Goal: Find specific page/section: Find specific page/section

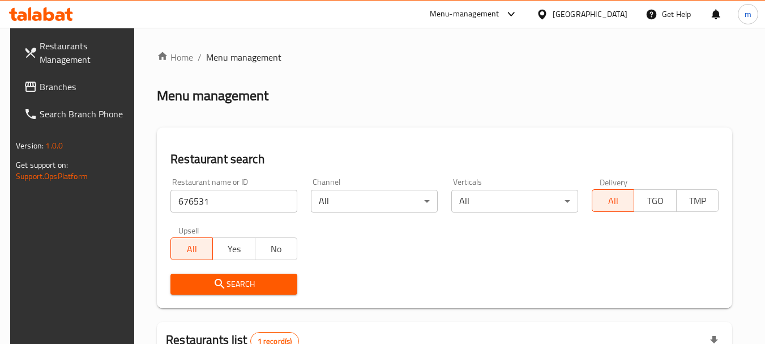
scroll to position [161, 0]
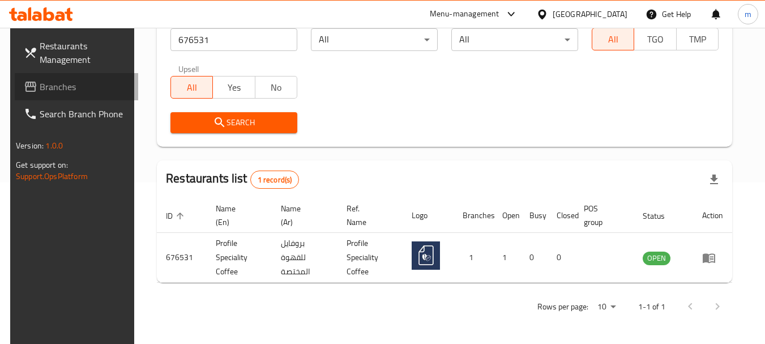
click at [64, 80] on span "Branches" at bounding box center [84, 87] width 89 height 14
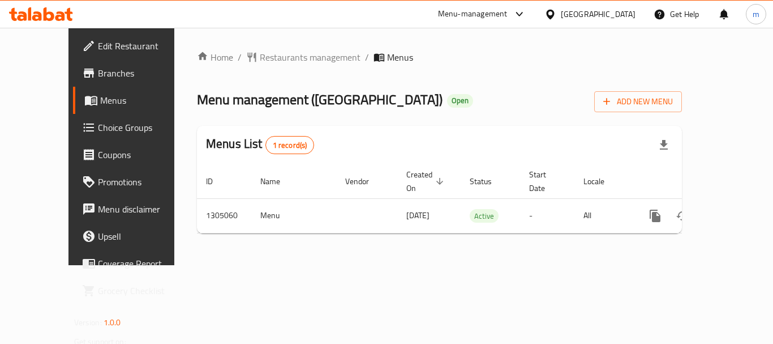
click at [280, 152] on div "Menus List 1 record(s)" at bounding box center [439, 145] width 485 height 38
click at [273, 54] on span "Restaurants management" at bounding box center [310, 57] width 101 height 14
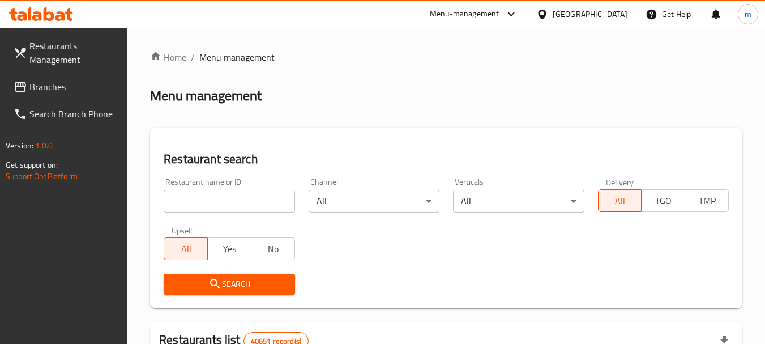
click at [205, 207] on input "search" at bounding box center [229, 201] width 131 height 23
paste input "703533"
type input "703533"
click at [217, 283] on icon "submit" at bounding box center [215, 284] width 10 height 10
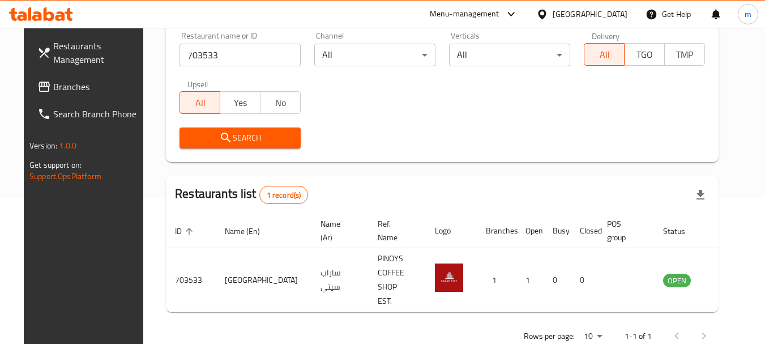
scroll to position [152, 0]
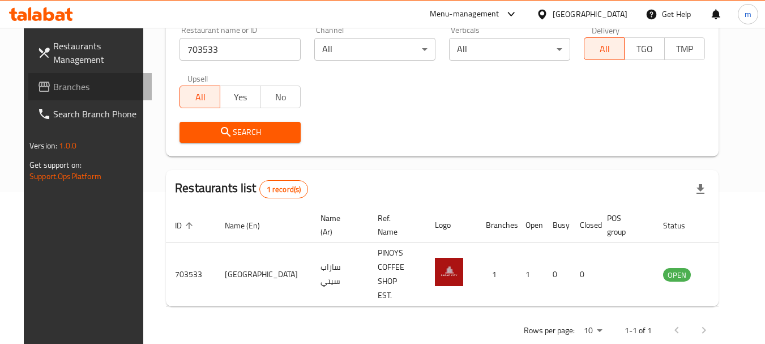
click at [53, 86] on span "Branches" at bounding box center [97, 87] width 89 height 14
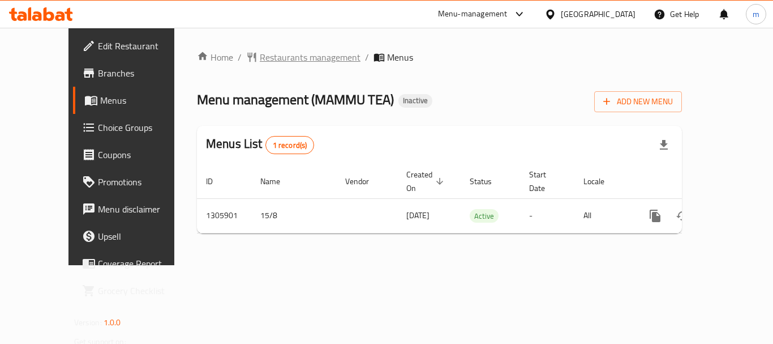
click at [260, 54] on span "Restaurants management" at bounding box center [310, 57] width 101 height 14
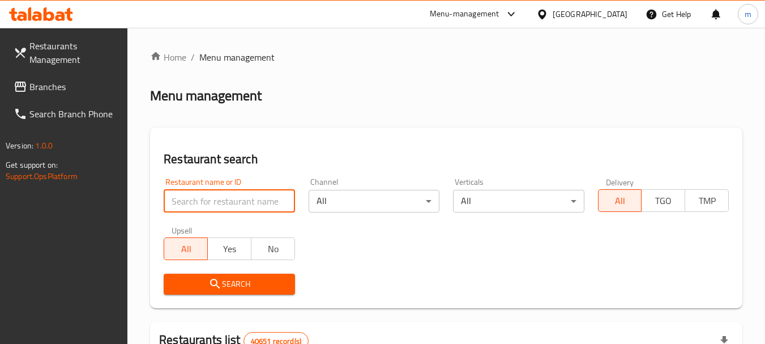
click at [221, 205] on input "search" at bounding box center [229, 201] width 131 height 23
paste input "703140"
type input "703140"
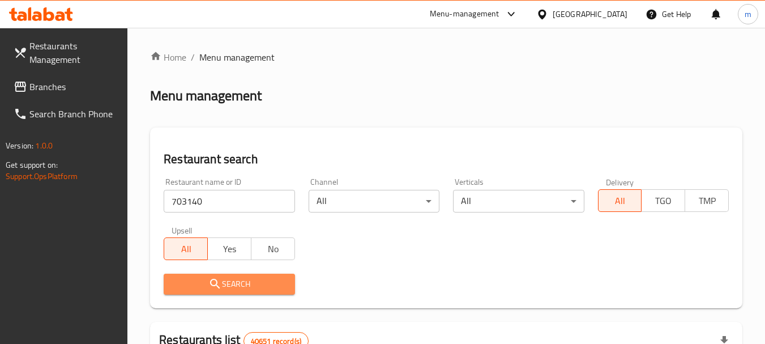
click at [230, 285] on span "Search" at bounding box center [229, 284] width 113 height 14
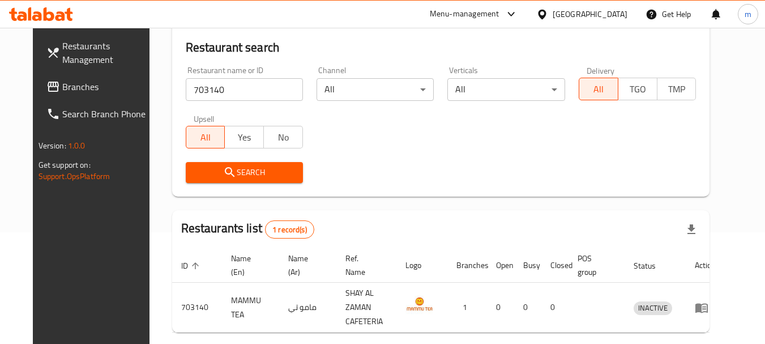
scroll to position [113, 0]
